Goal: Task Accomplishment & Management: Complete application form

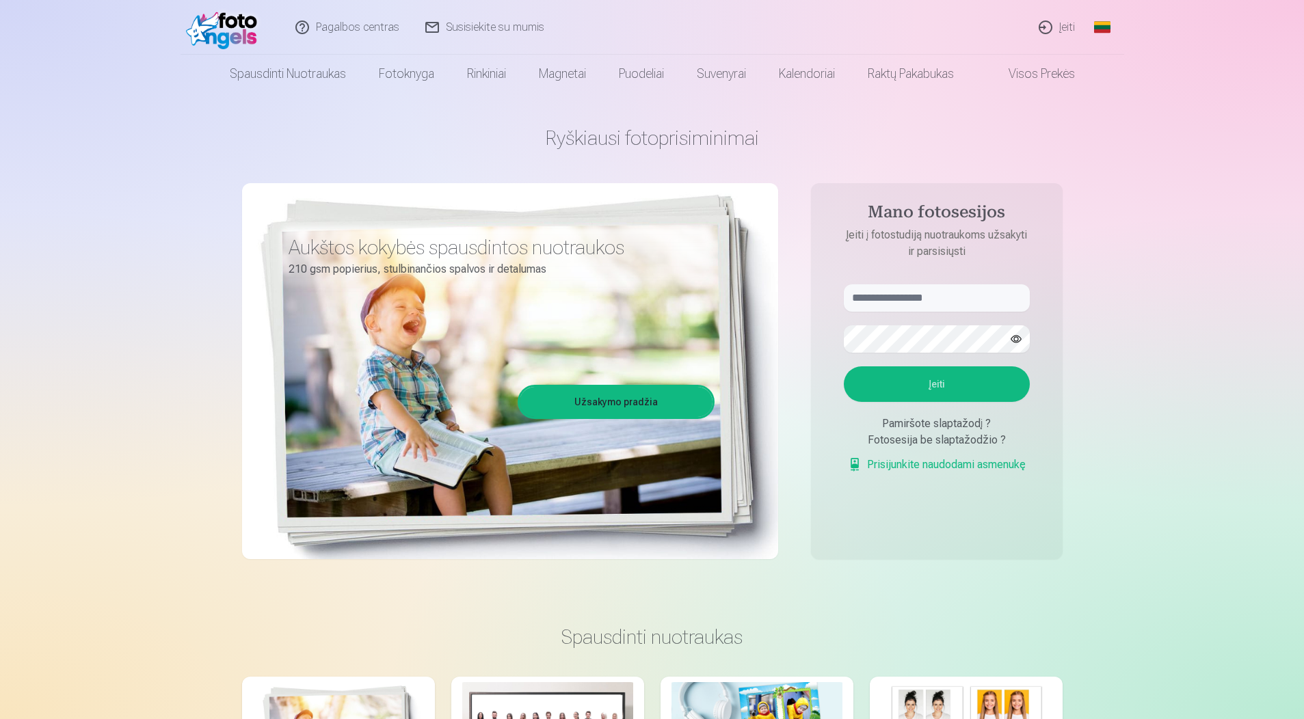
click at [928, 437] on div "Fotosesija be slaptažodžio ?" at bounding box center [937, 440] width 186 height 16
click at [936, 464] on link "Prisijunkite naudodami asmenukę" at bounding box center [937, 465] width 178 height 16
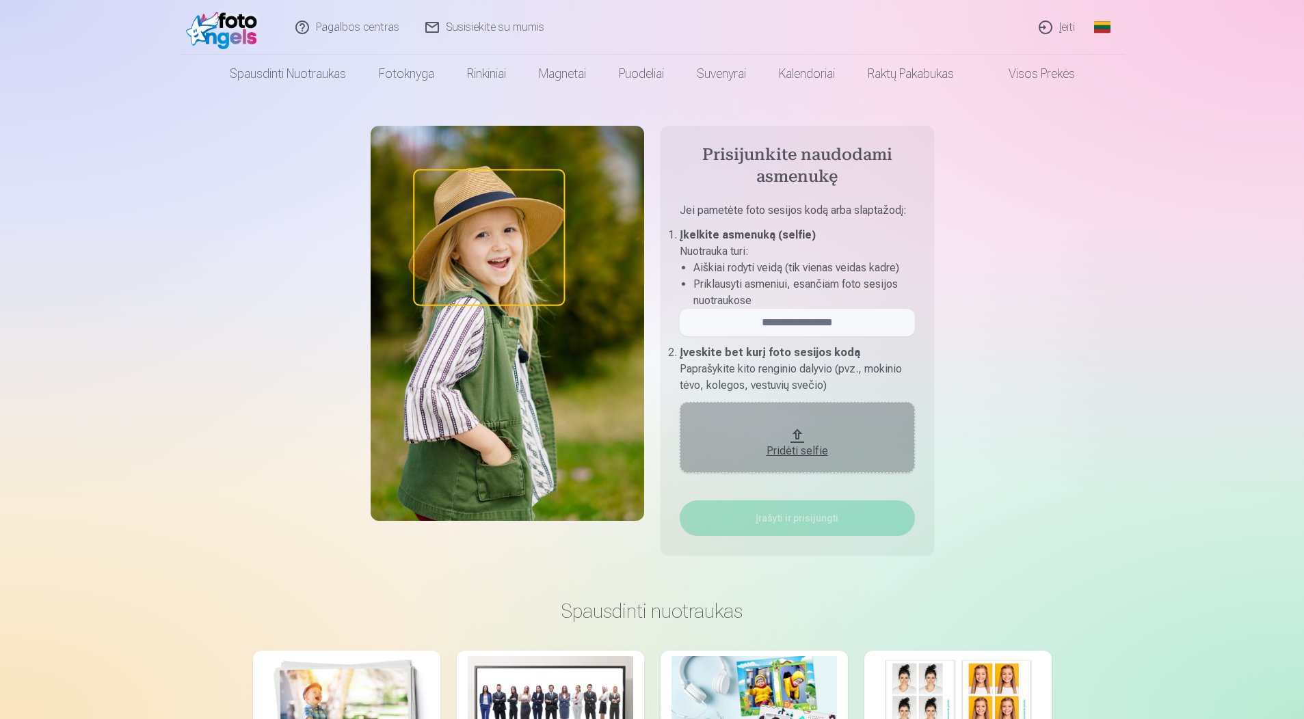
click at [798, 451] on div "Pridėti selfie" at bounding box center [797, 451] width 208 height 16
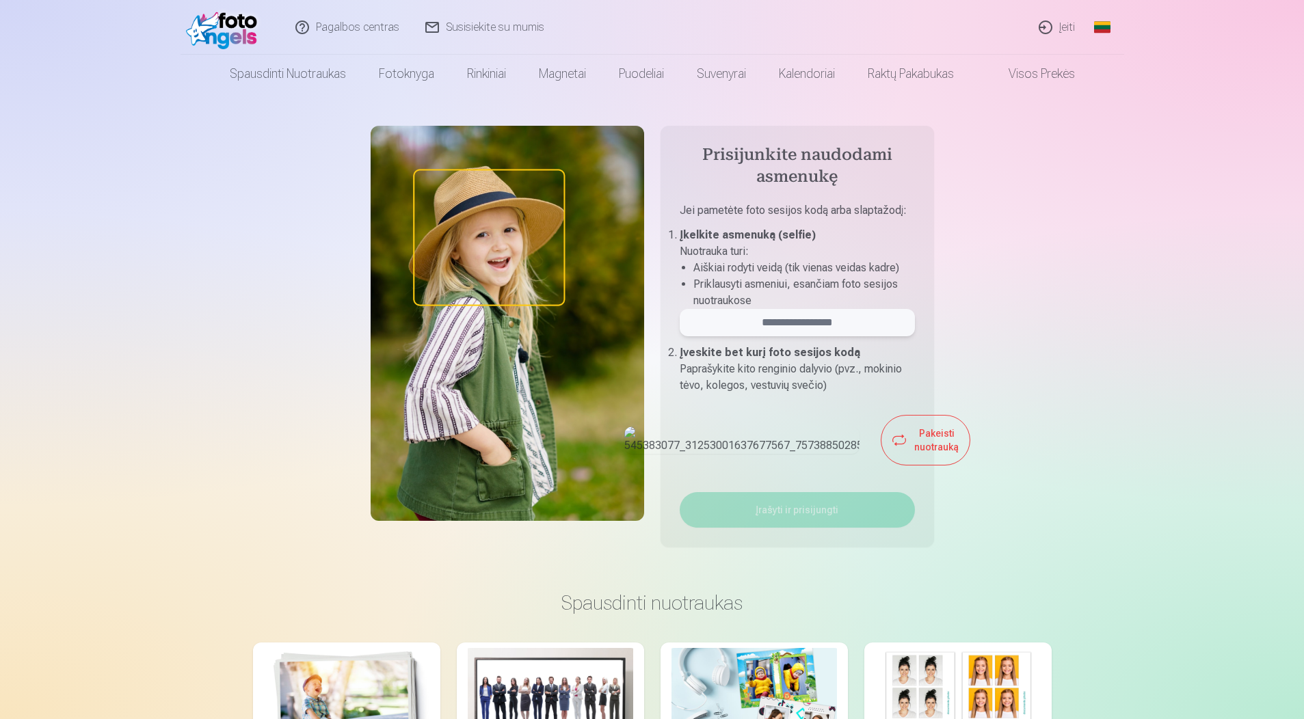
click at [814, 323] on input "email" at bounding box center [797, 322] width 235 height 27
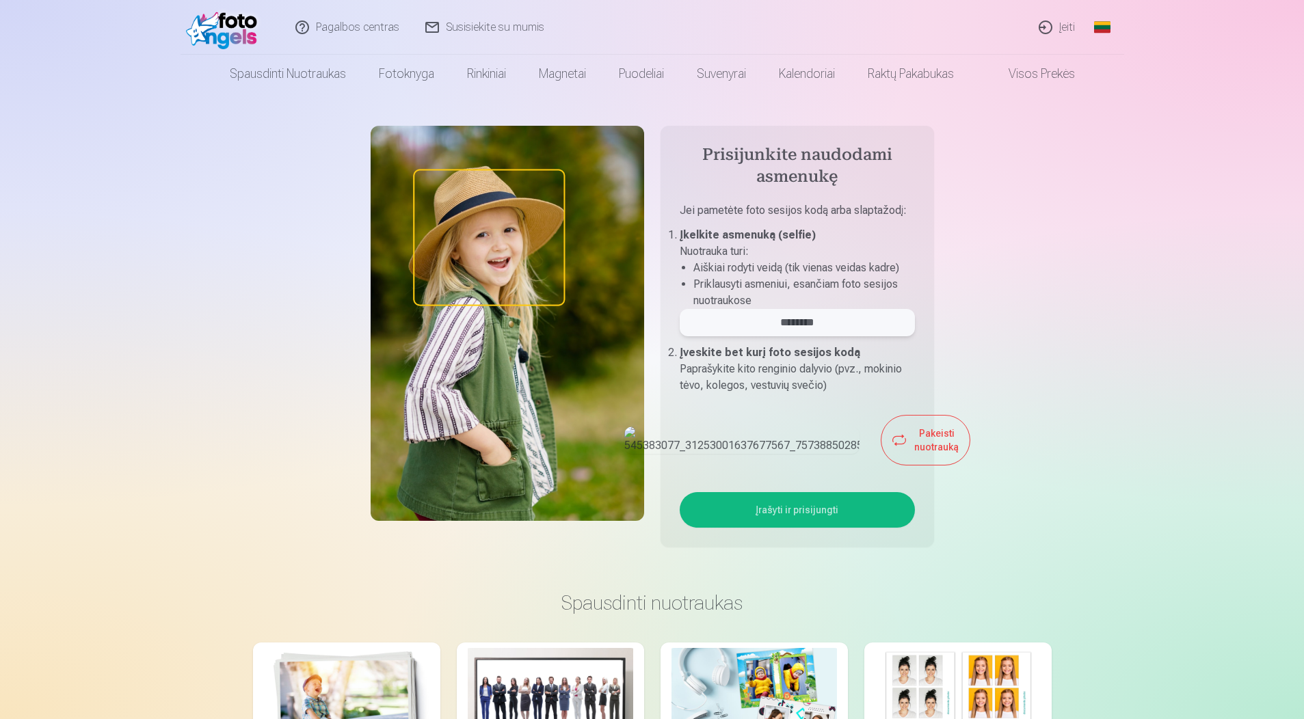
type input "********"
click at [828, 528] on button "Įrašyti ir prisijungti" at bounding box center [797, 510] width 235 height 36
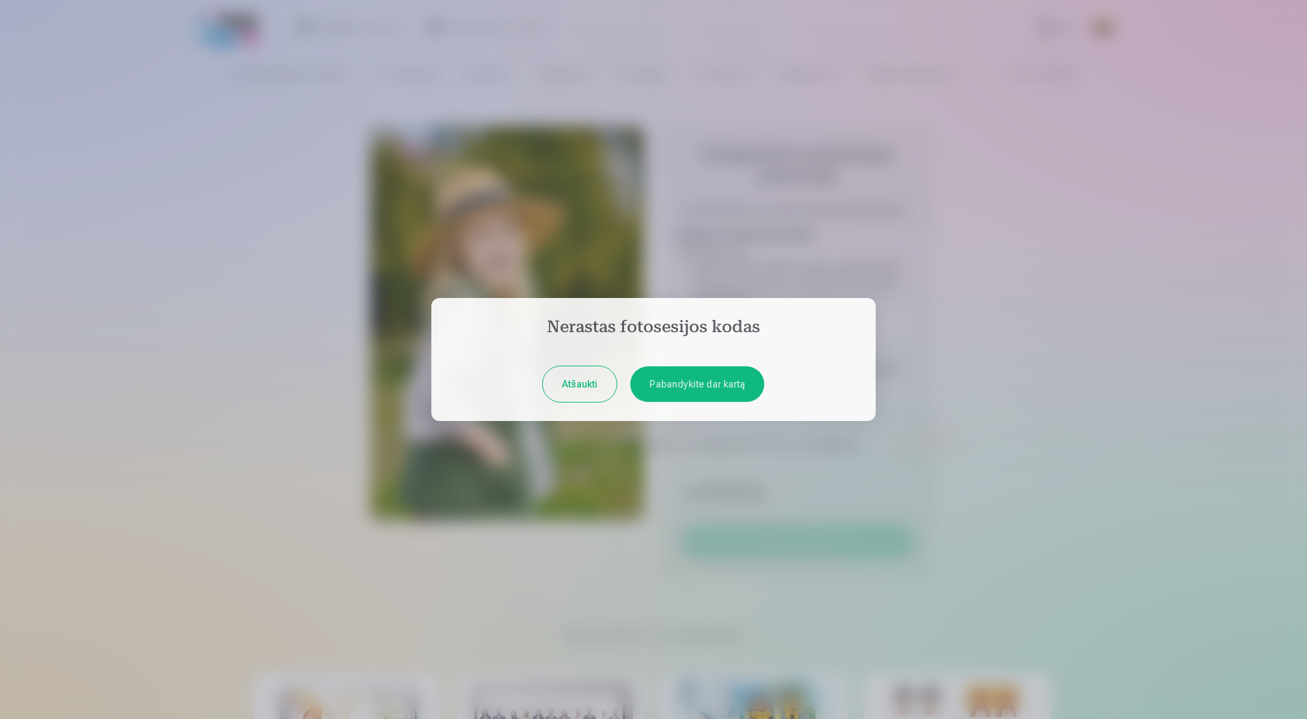
click at [689, 389] on button "Pabandykite dar kartą" at bounding box center [697, 384] width 134 height 36
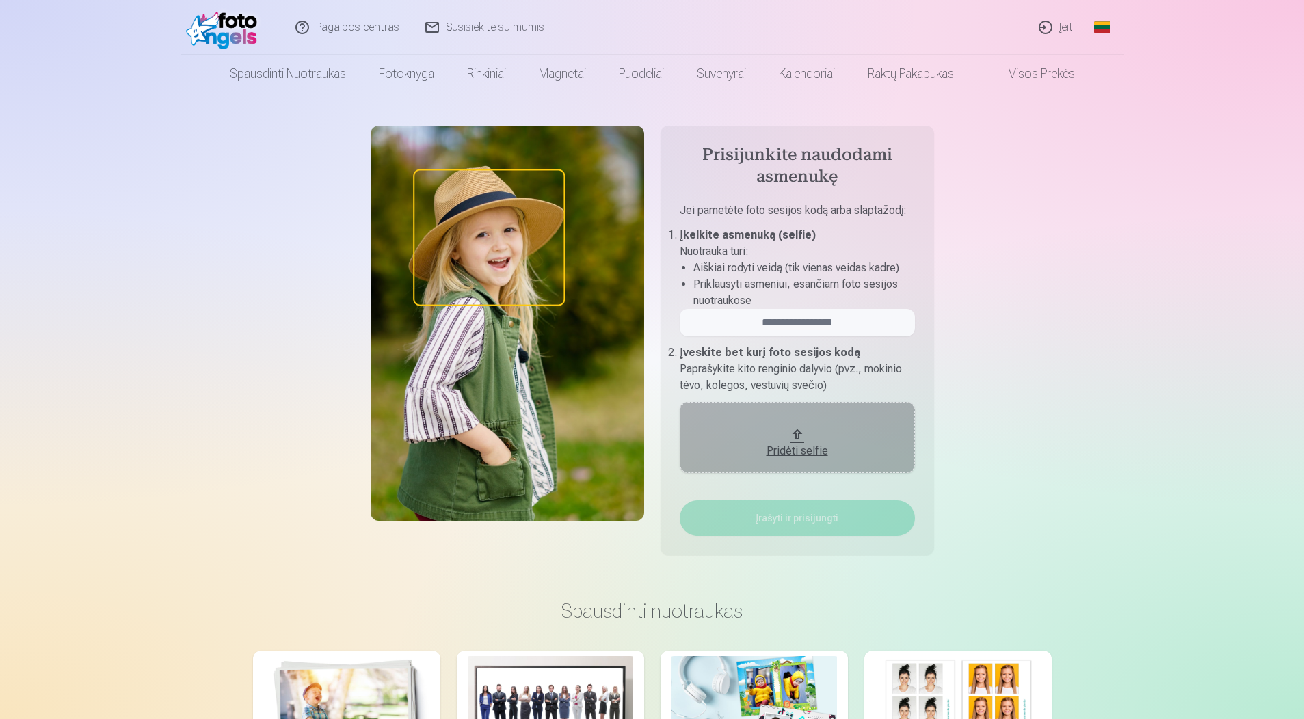
click at [1066, 20] on link "Įeiti" at bounding box center [1057, 27] width 62 height 55
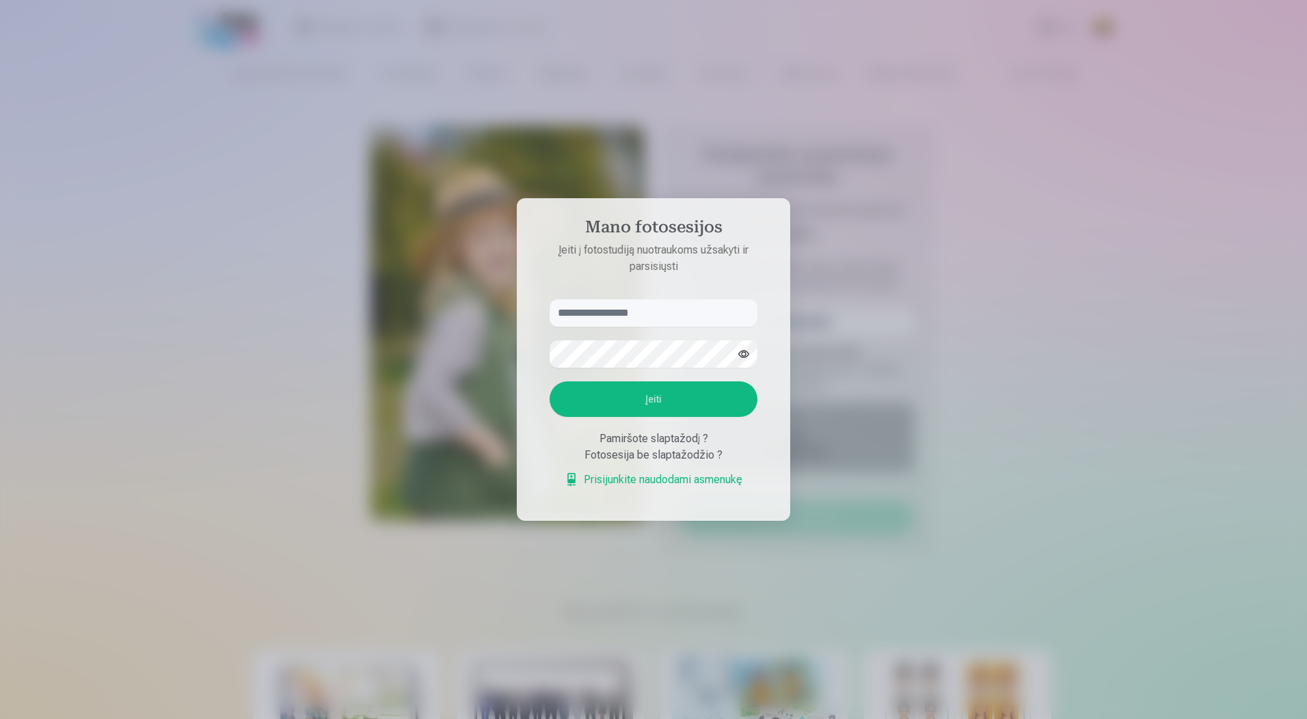
click at [656, 316] on input "text" at bounding box center [654, 312] width 208 height 27
click at [745, 359] on button "button" at bounding box center [744, 354] width 26 height 26
drag, startPoint x: 693, startPoint y: 449, endPoint x: 683, endPoint y: 439, distance: 13.5
click at [692, 449] on div "Fotosesija be slaptažodžio ?" at bounding box center [654, 455] width 208 height 16
click at [683, 439] on div "Pamiršote slaptažodį ?" at bounding box center [654, 439] width 208 height 16
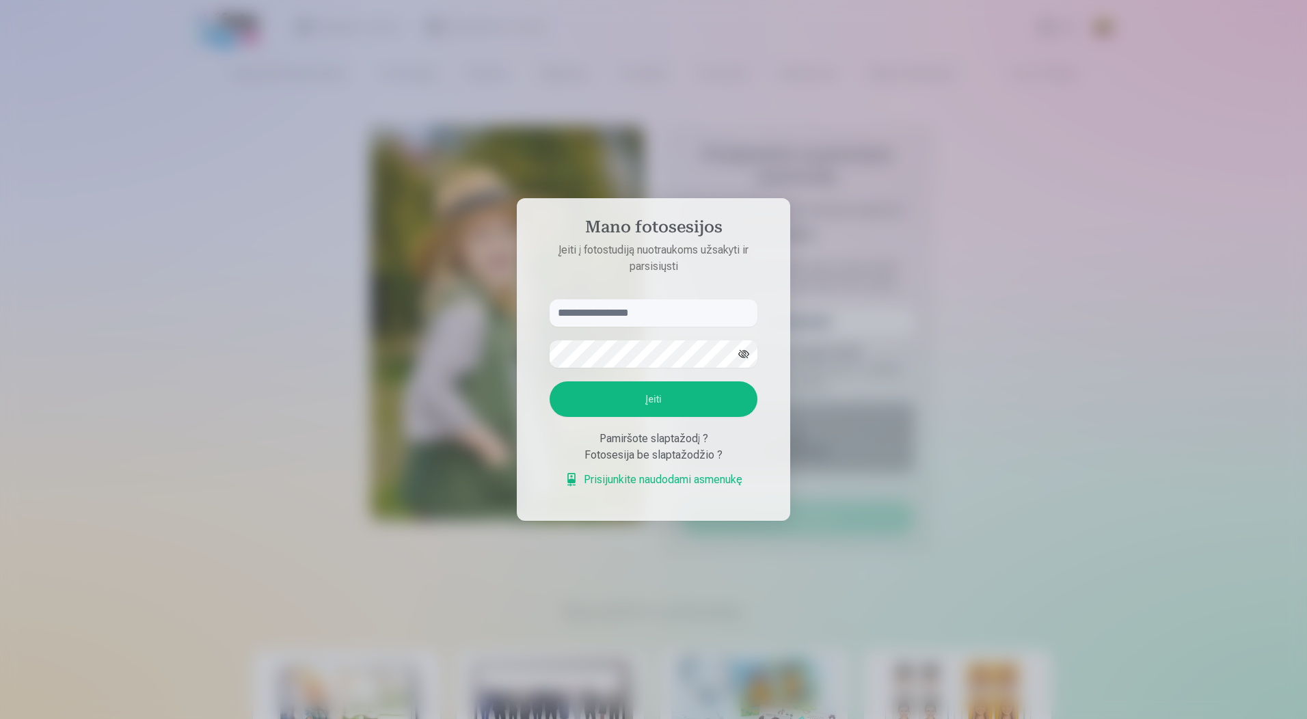
click at [657, 484] on link "Prisijunkite naudodami asmenukę" at bounding box center [654, 480] width 178 height 16
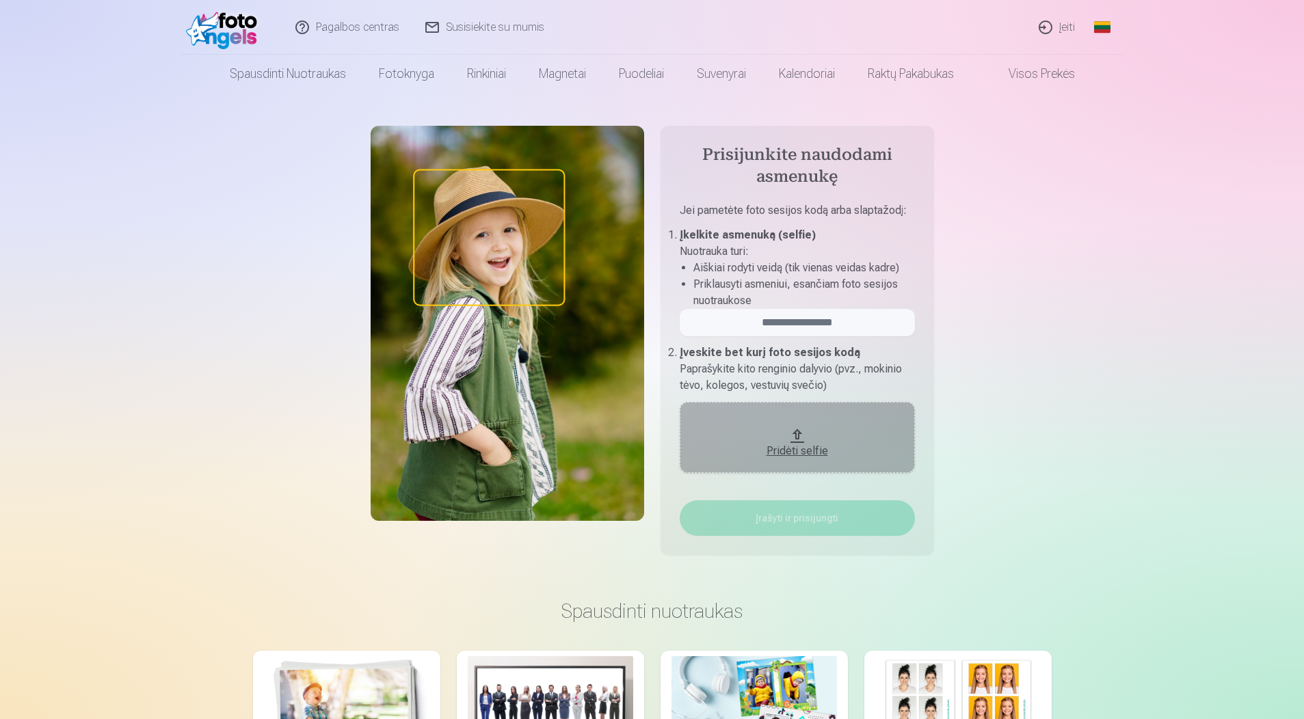
click at [1056, 24] on link "Įeiti" at bounding box center [1057, 27] width 62 height 55
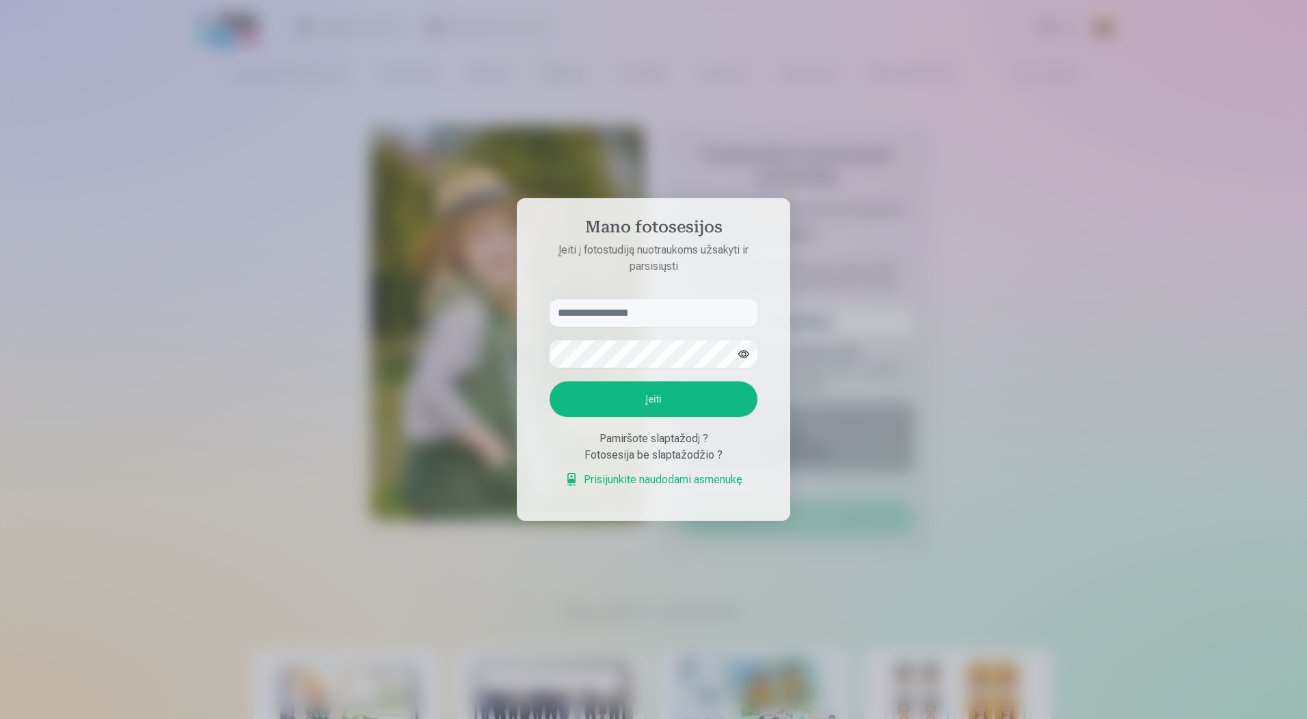
click at [1127, 363] on div at bounding box center [653, 359] width 1307 height 719
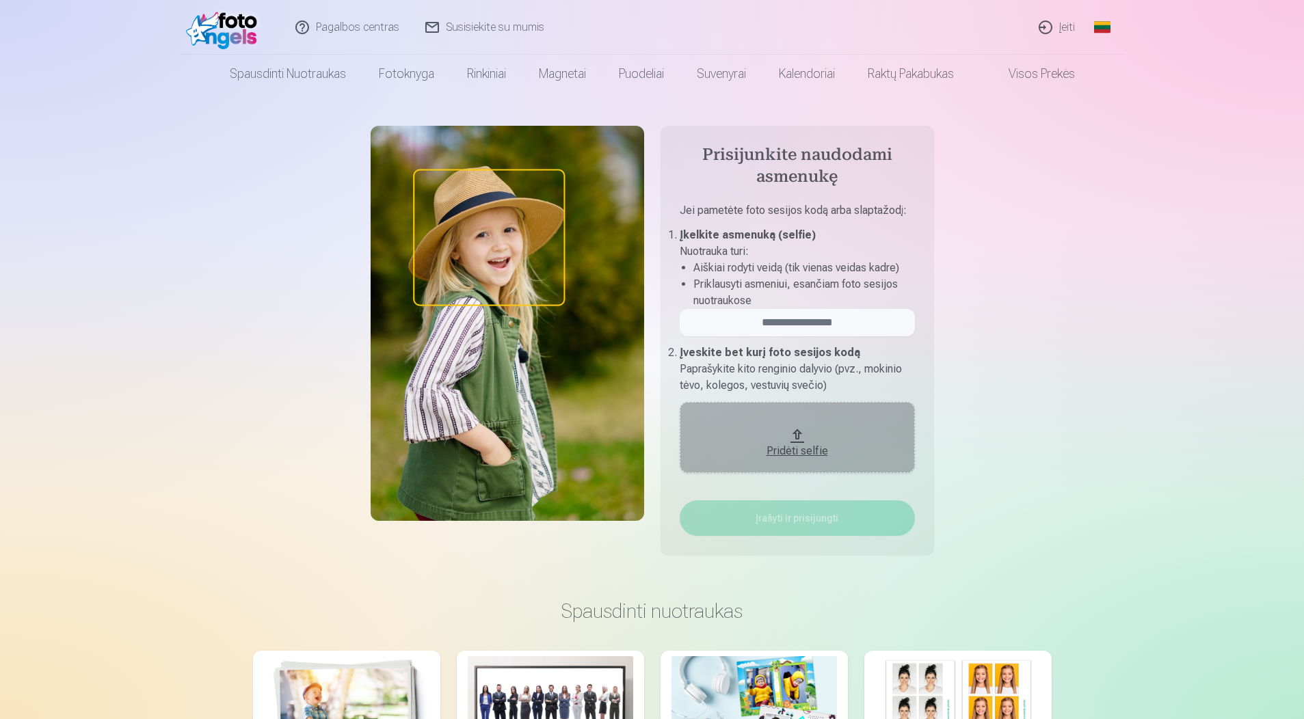
click at [446, 31] on link "Susisiekite su mumis" at bounding box center [485, 27] width 145 height 55
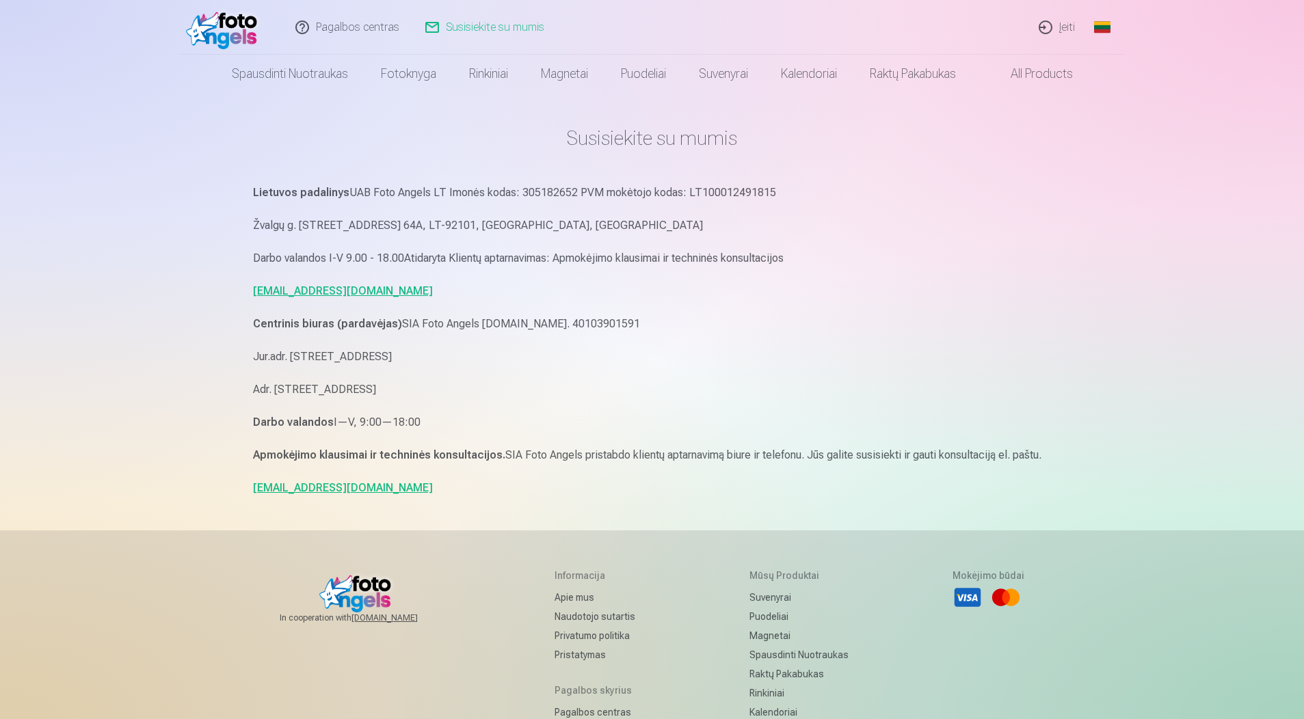
click at [1058, 31] on link "Įeiti" at bounding box center [1057, 27] width 62 height 55
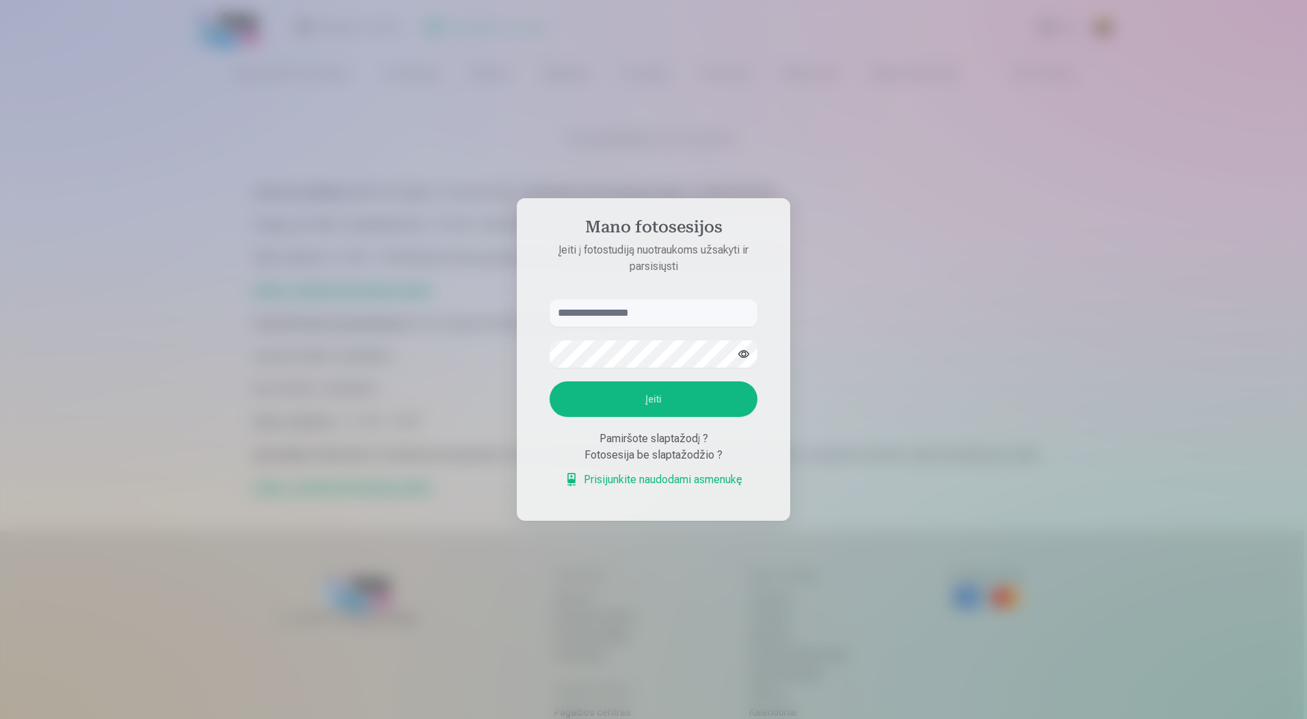
click at [680, 433] on div "Pamiršote slaptažodį ?" at bounding box center [654, 439] width 208 height 16
click at [666, 453] on div "Fotosesija be slaptažodžio ?" at bounding box center [654, 455] width 208 height 16
click at [667, 453] on div "Fotosesija be slaptažodžio ?" at bounding box center [654, 455] width 208 height 16
drag, startPoint x: 667, startPoint y: 453, endPoint x: 650, endPoint y: 483, distance: 34.6
click at [650, 483] on link "Prisijunkite naudodami asmenukę" at bounding box center [654, 480] width 178 height 16
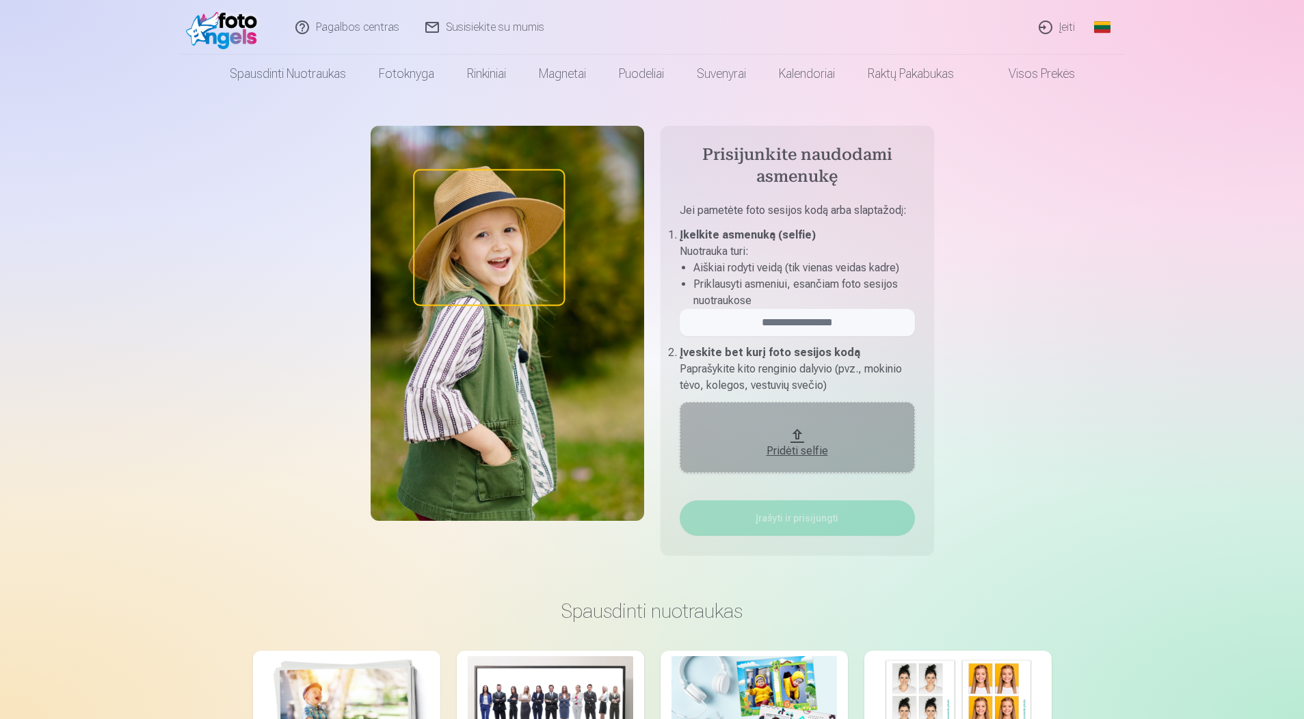
click at [808, 445] on div "Pridėti selfie" at bounding box center [797, 451] width 208 height 16
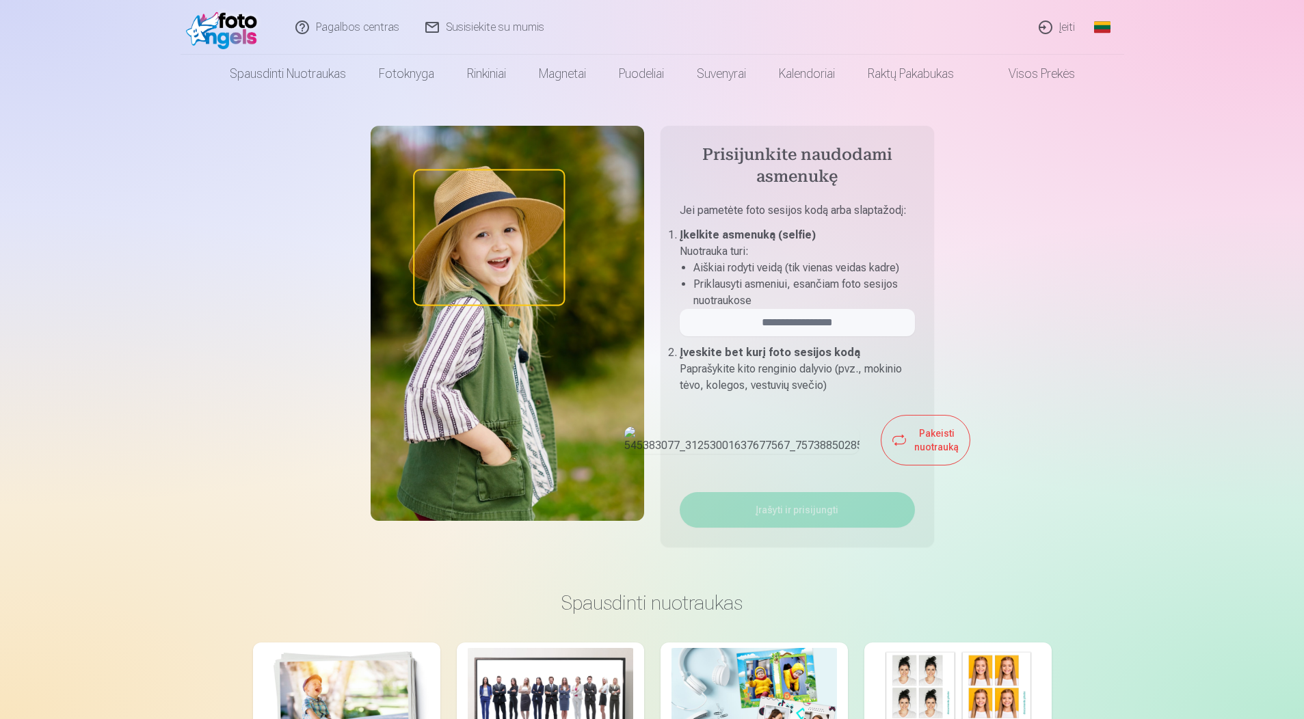
click at [881, 464] on button "Pakeisti nuotrauką" at bounding box center [925, 440] width 88 height 49
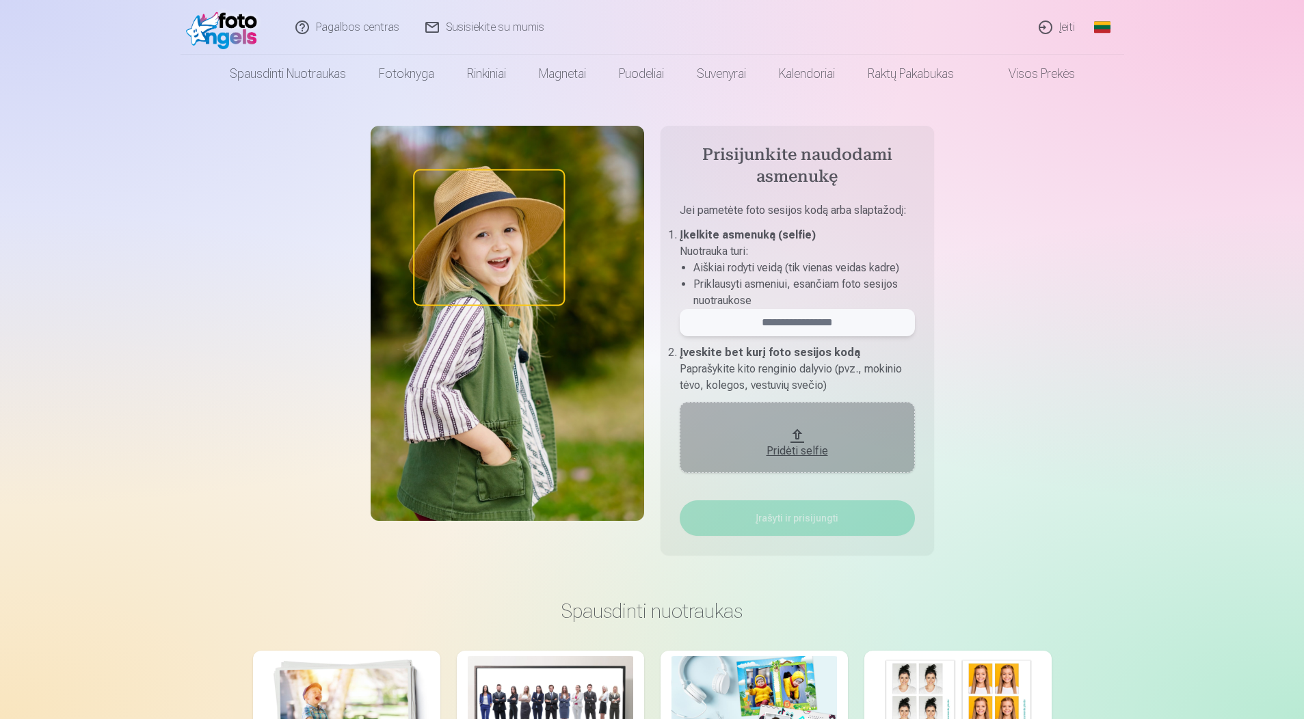
click at [824, 325] on input "email" at bounding box center [797, 322] width 235 height 27
click at [809, 433] on button "Pridėti selfie" at bounding box center [797, 437] width 235 height 71
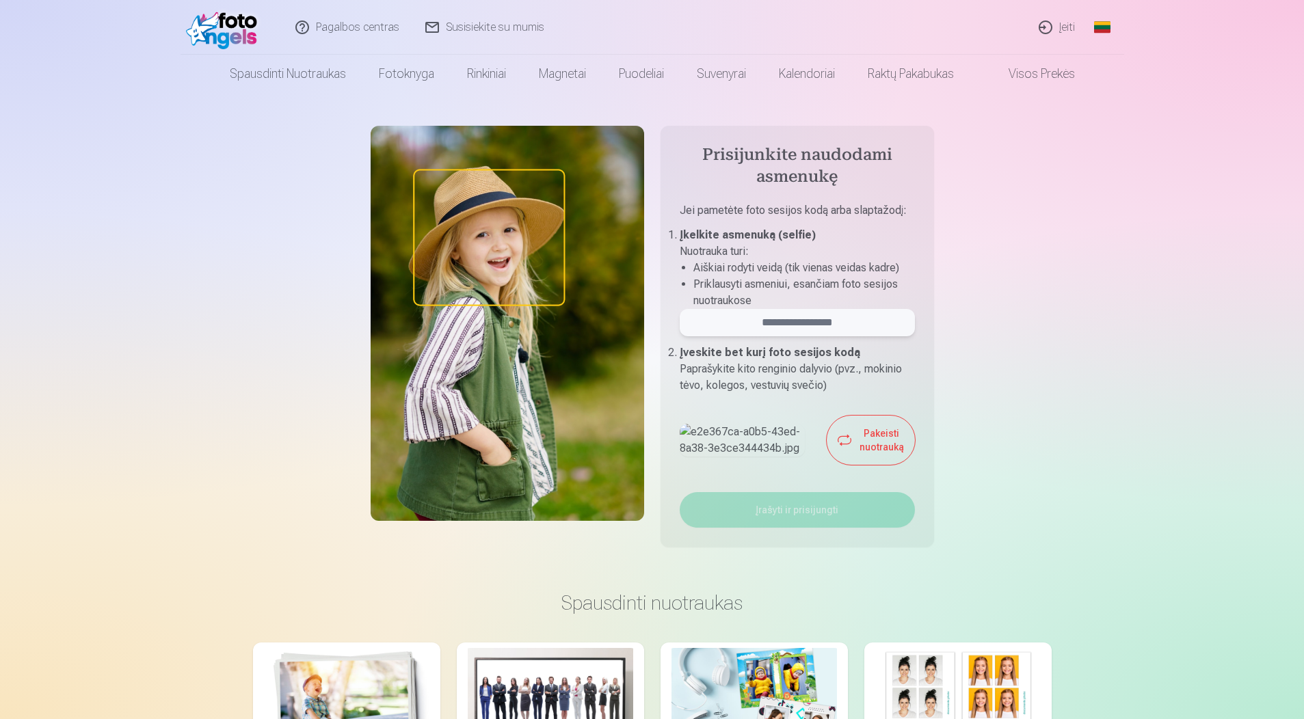
click at [841, 317] on input "email" at bounding box center [797, 322] width 235 height 27
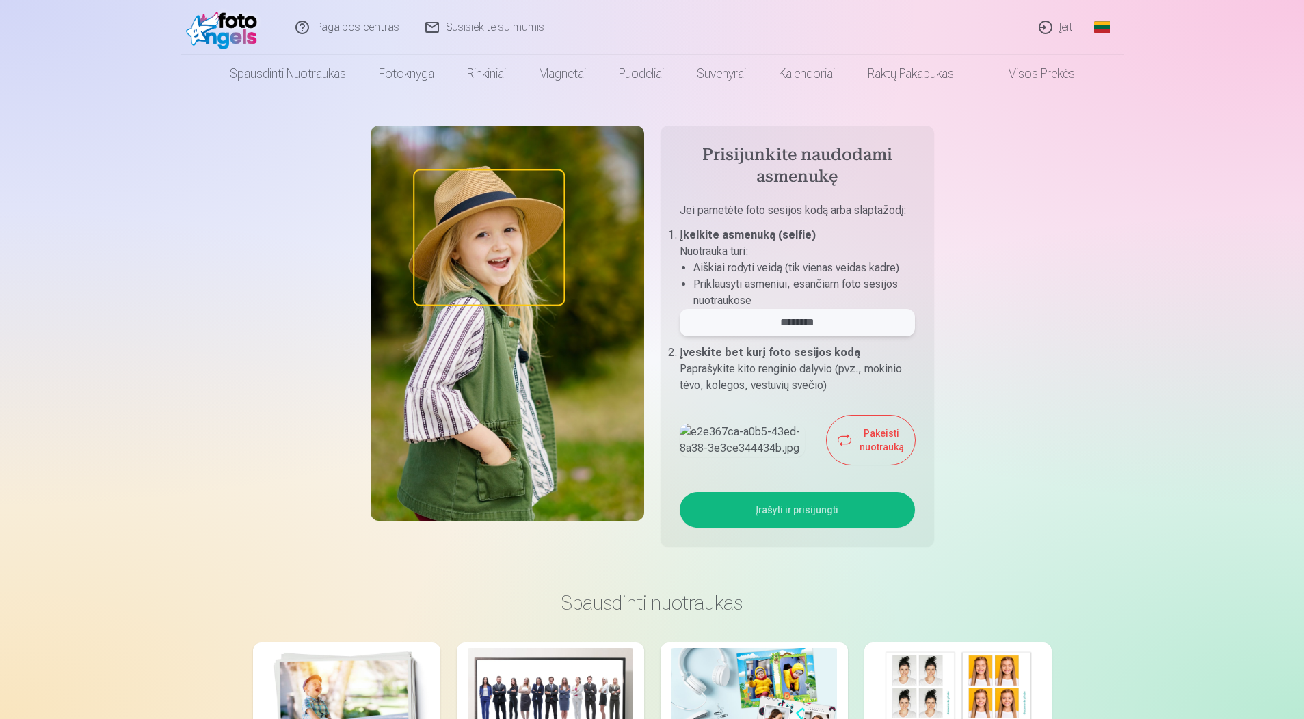
type input "********"
click at [789, 528] on button "Įrašyti ir prisijungti" at bounding box center [797, 510] width 235 height 36
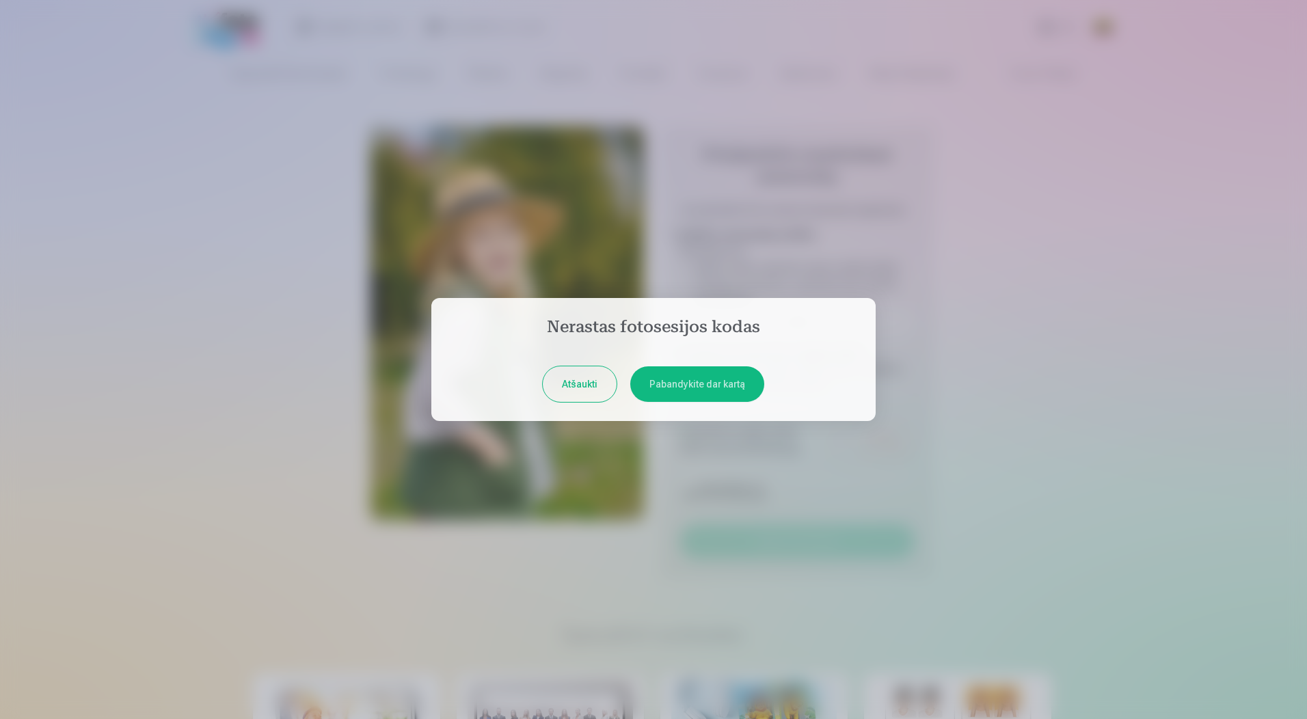
click at [686, 392] on button "Pabandykite dar kartą" at bounding box center [697, 384] width 134 height 36
